Goal: Transaction & Acquisition: Purchase product/service

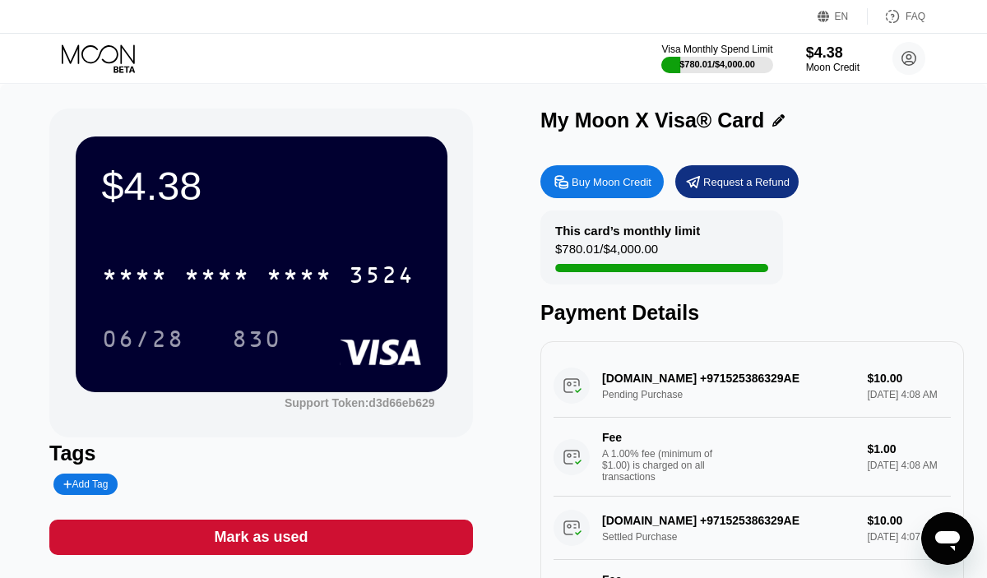
click at [566, 177] on icon at bounding box center [561, 182] width 17 height 17
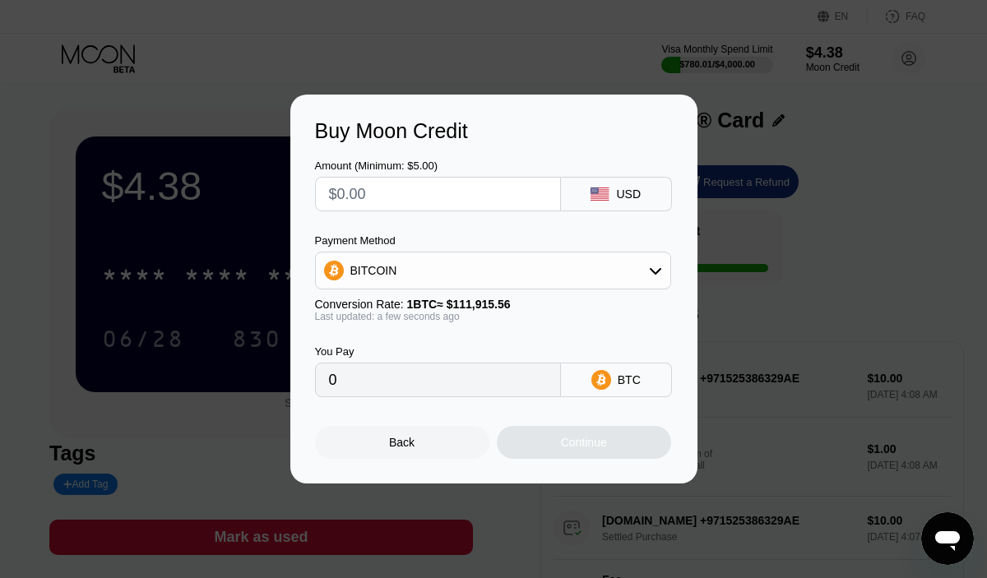
click at [392, 186] on input "text" at bounding box center [438, 194] width 218 height 33
type input "$2"
type input "0.00001788"
type input "$20"
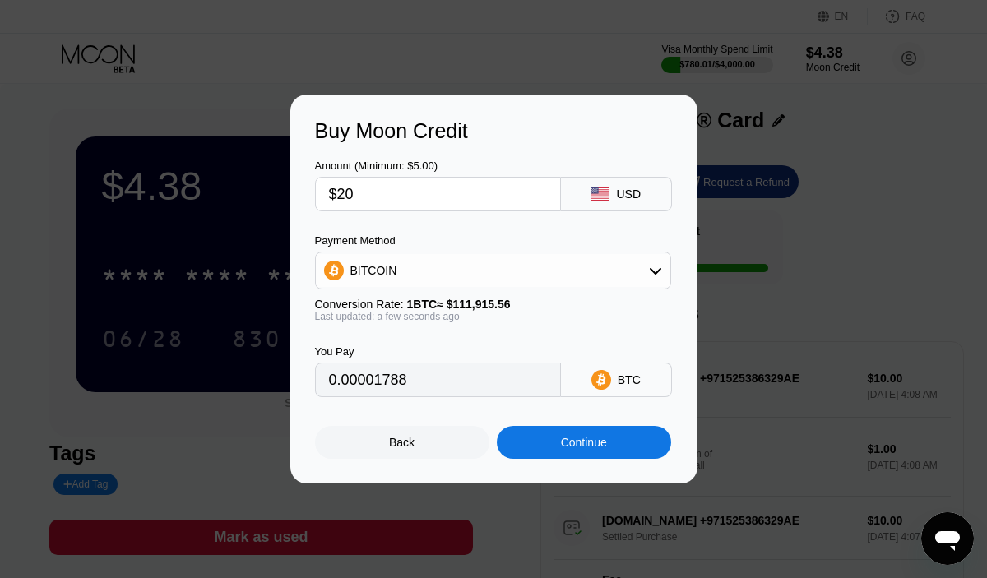
type input "0.00017871"
type input "$20"
click at [386, 285] on div "BITCOIN" at bounding box center [493, 270] width 355 height 33
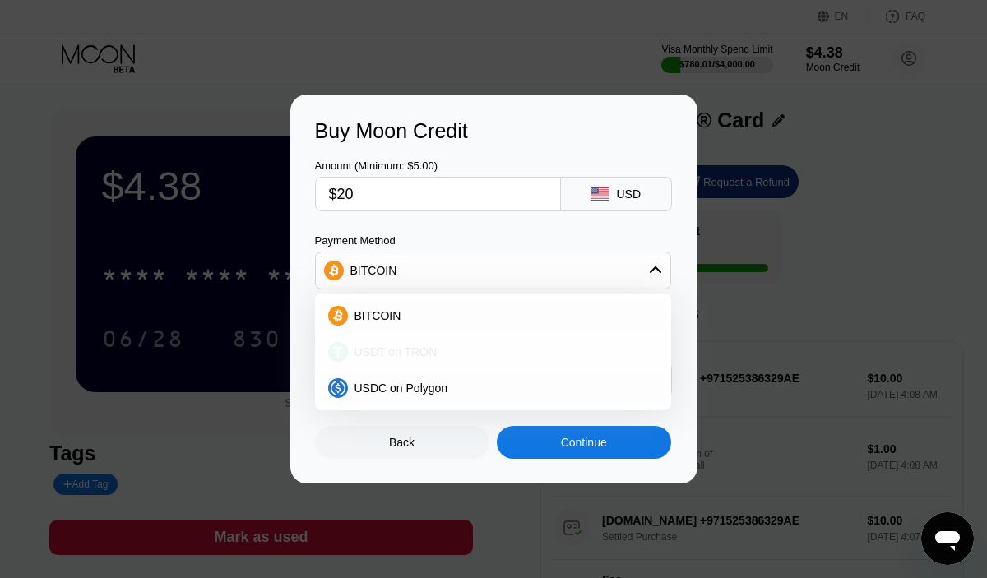
click at [400, 354] on span "USDT on TRON" at bounding box center [396, 352] width 83 height 13
type input "20.20"
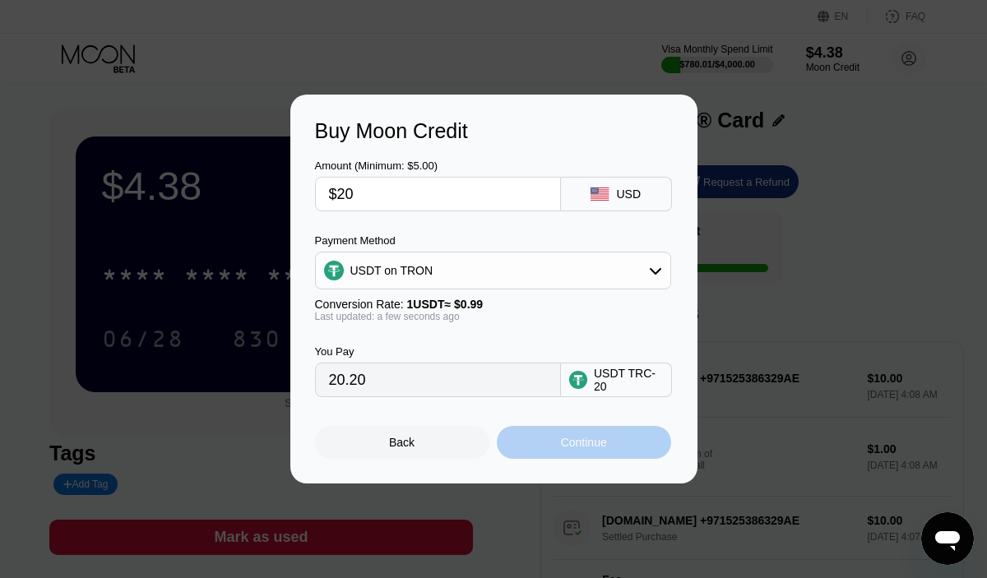
click at [596, 444] on div "Continue" at bounding box center [584, 442] width 46 height 13
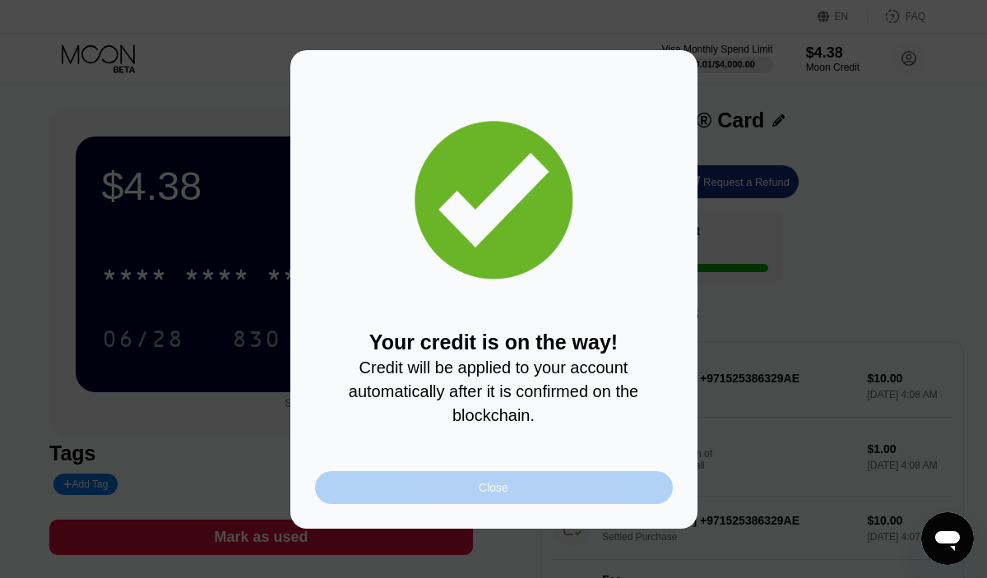
click at [562, 488] on div "Close" at bounding box center [494, 487] width 358 height 33
